Goal: Check status: Check status

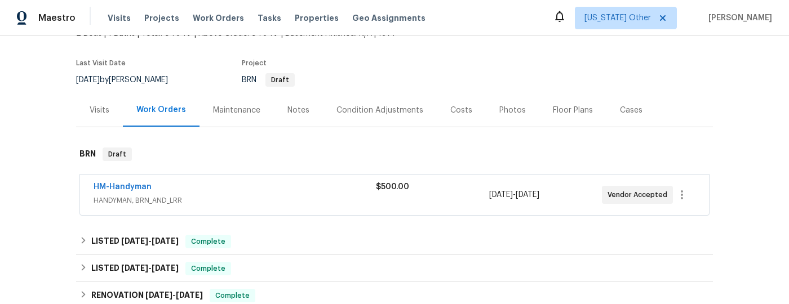
scroll to position [78, 0]
click at [268, 194] on div "HM-Handyman" at bounding box center [235, 188] width 282 height 14
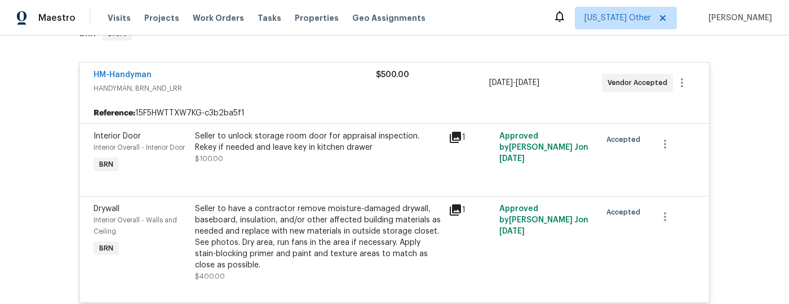
scroll to position [143, 0]
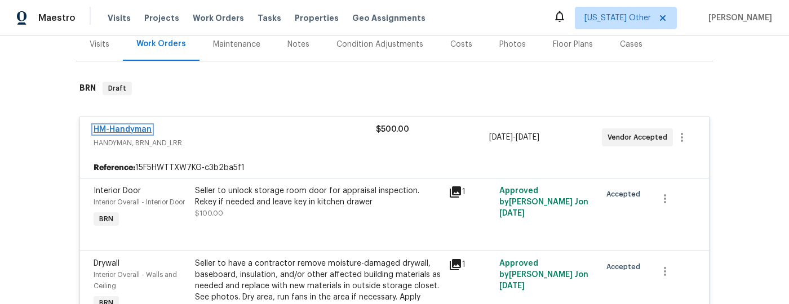
click at [107, 127] on link "HM-Handyman" at bounding box center [123, 130] width 58 height 8
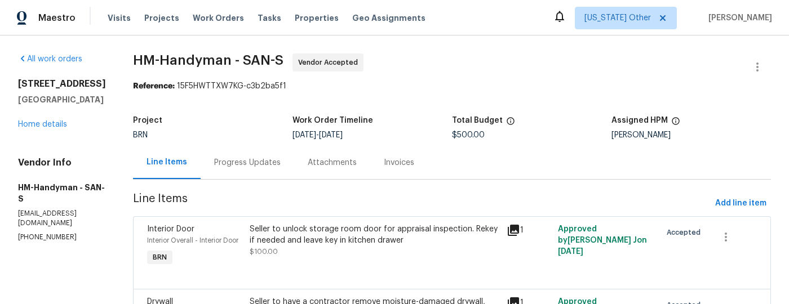
click at [260, 163] on div "Progress Updates" at bounding box center [247, 162] width 66 height 11
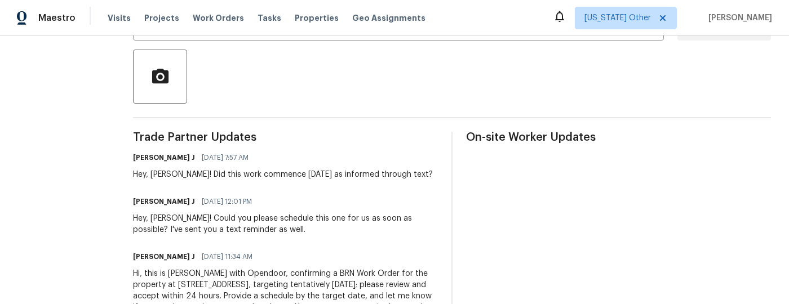
scroll to position [303, 0]
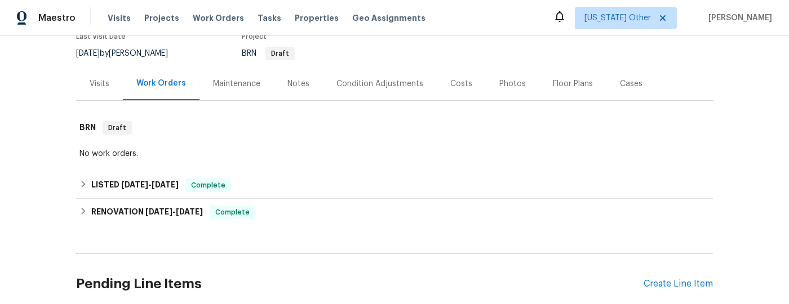
scroll to position [141, 0]
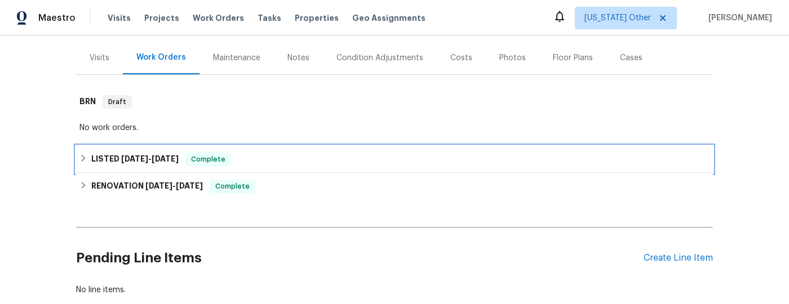
click at [118, 153] on h6 "LISTED [DATE] - [DATE]" at bounding box center [134, 160] width 87 height 14
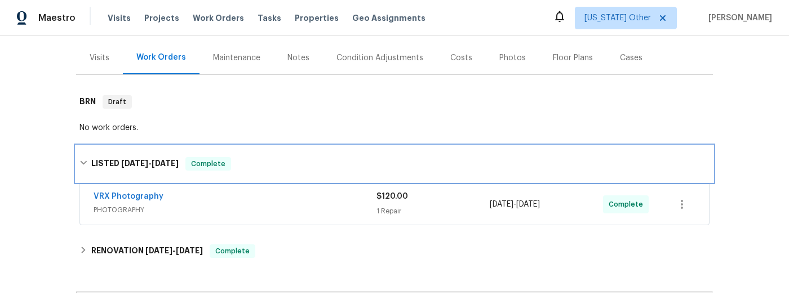
scroll to position [212, 0]
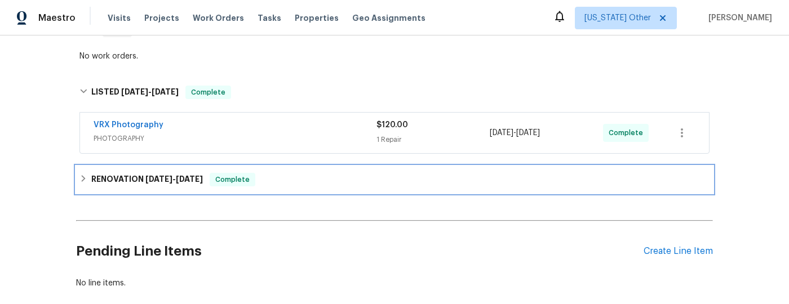
click at [160, 174] on h6 "RENOVATION [DATE] - [DATE]" at bounding box center [147, 180] width 112 height 14
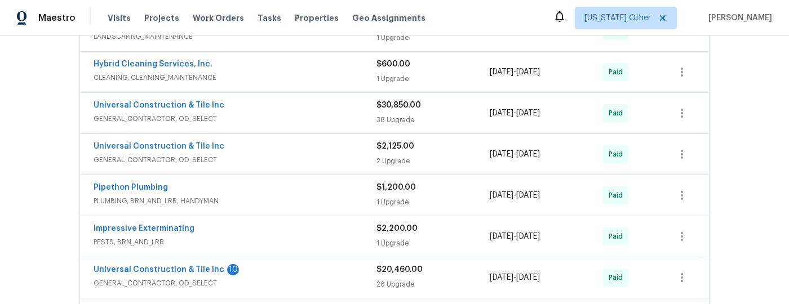
scroll to position [434, 0]
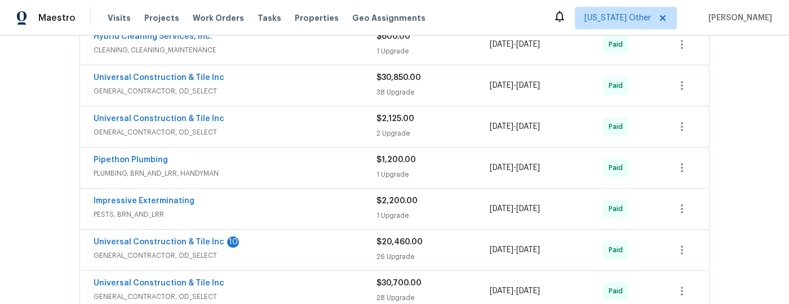
click at [282, 209] on span "PESTS, BRN_AND_LRR" at bounding box center [235, 214] width 283 height 11
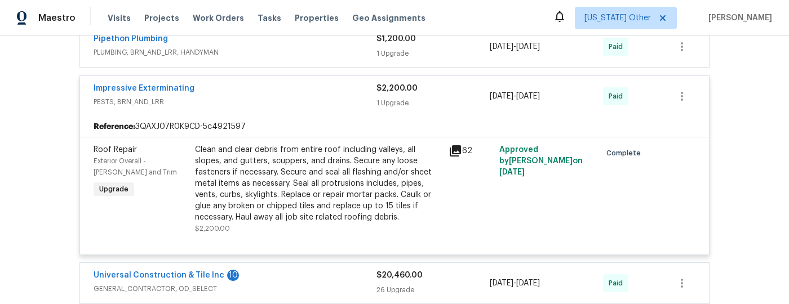
scroll to position [476, 0]
